Goal: Task Accomplishment & Management: Manage account settings

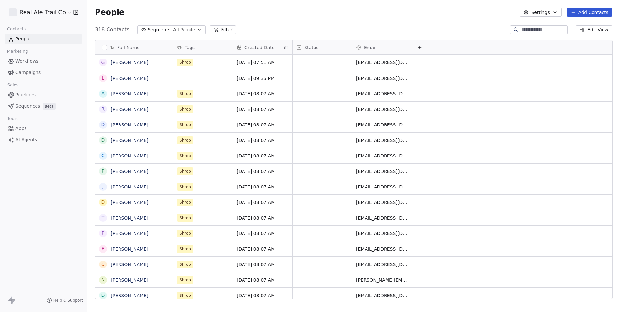
scroll to position [274, 533]
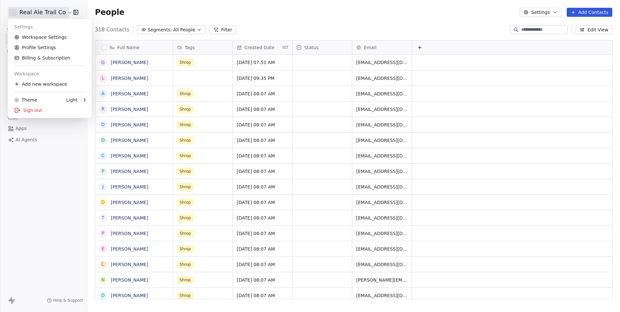
click at [47, 14] on html "Real Ale Trail Co Contacts People Marketing Workflows Campaigns Sales Pipelines…" at bounding box center [310, 156] width 620 height 312
click at [47, 40] on link "Workspace Settings" at bounding box center [49, 37] width 79 height 10
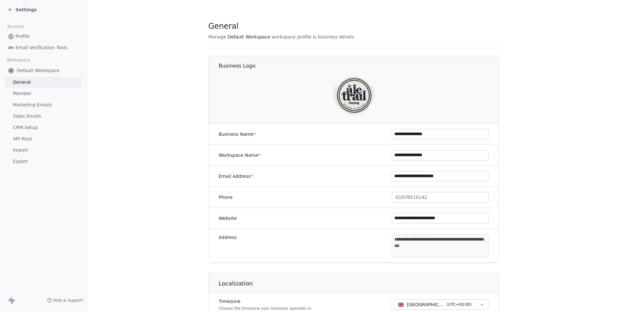
click at [26, 113] on span "Sales Emails" at bounding box center [27, 116] width 28 height 7
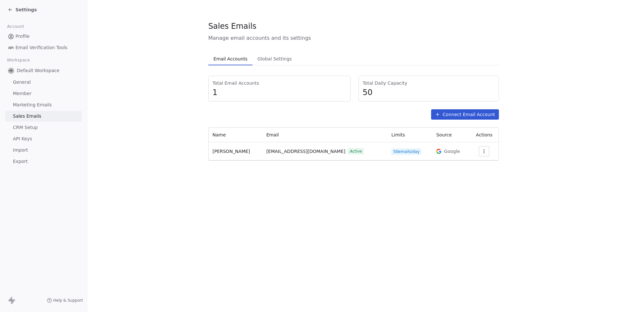
click at [34, 106] on span "Marketing Emails" at bounding box center [32, 104] width 39 height 7
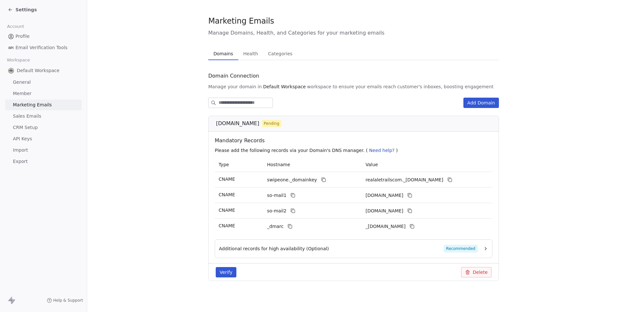
scroll to position [5, 0]
click at [228, 272] on button "Verify" at bounding box center [226, 272] width 21 height 10
click at [325, 180] on button at bounding box center [324, 180] width 8 height 8
click at [321, 178] on icon at bounding box center [323, 179] width 5 height 5
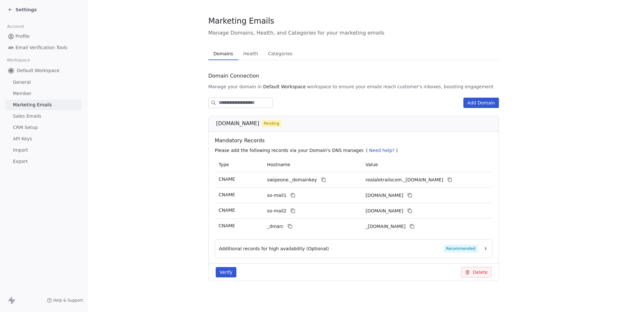
click at [232, 124] on span "[DOMAIN_NAME]" at bounding box center [237, 124] width 43 height 8
copy span "[DOMAIN_NAME]"
click at [454, 183] on button at bounding box center [450, 180] width 8 height 8
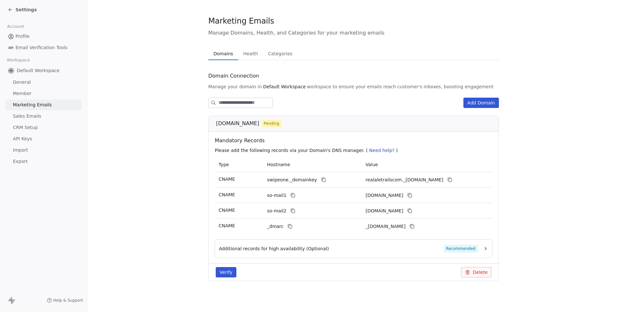
copy span "[DOMAIN_NAME]"
click at [155, 203] on section "Marketing Emails Manage Domains, Health, and Categories for your marketing emai…" at bounding box center [353, 153] width 533 height 317
